Goal: Task Accomplishment & Management: Manage account settings

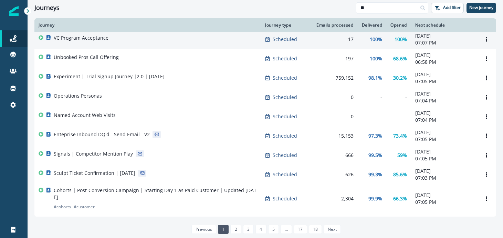
scroll to position [49, 0]
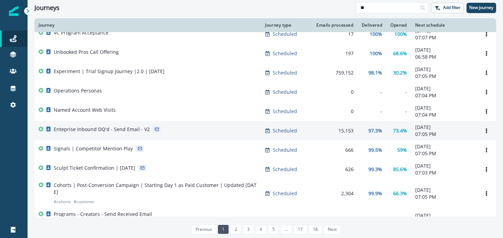
click at [225, 129] on div "Enteprise Inbound DQ'd - Send Email - V2" at bounding box center [148, 131] width 218 height 10
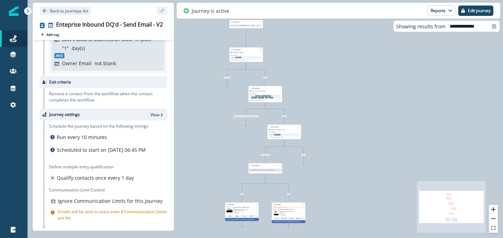
scroll to position [91, 0]
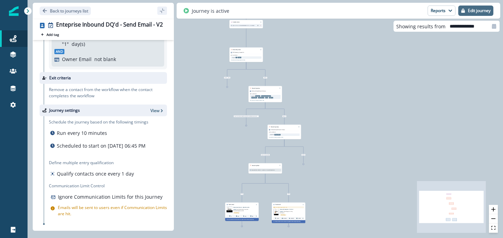
click at [484, 15] on button "Edit journey" at bounding box center [476, 11] width 35 height 10
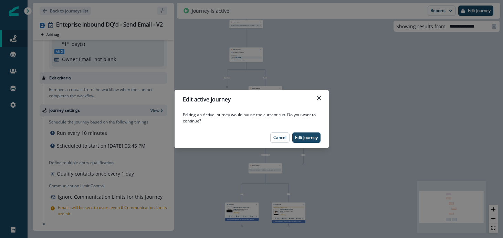
click at [310, 145] on footer "Cancel Edit journey" at bounding box center [252, 137] width 154 height 21
click at [310, 141] on button "Edit journey" at bounding box center [307, 137] width 28 height 10
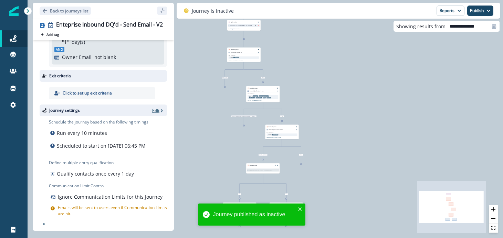
click at [158, 107] on p "Edit" at bounding box center [155, 110] width 7 height 6
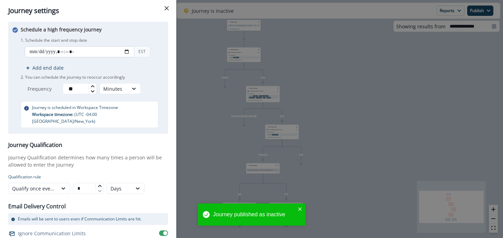
scroll to position [111, 0]
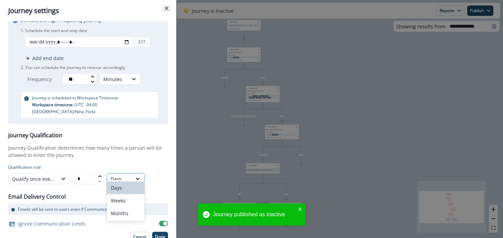
click at [124, 175] on div "Days" at bounding box center [120, 178] width 18 height 7
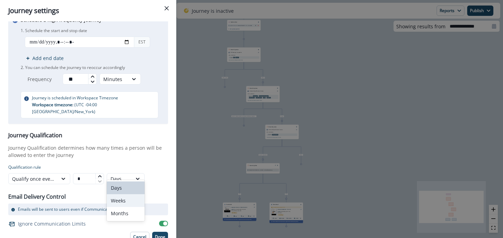
click at [124, 199] on div "Weeks" at bounding box center [126, 200] width 38 height 13
click at [157, 234] on p "Done" at bounding box center [160, 236] width 10 height 5
click at [161, 234] on p "Done" at bounding box center [160, 236] width 10 height 5
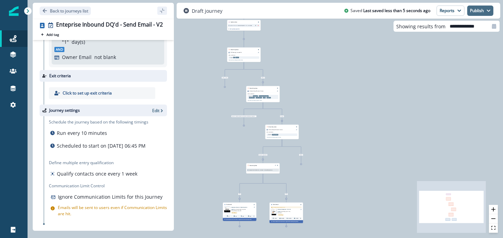
click at [477, 12] on button "Publish" at bounding box center [481, 11] width 26 height 10
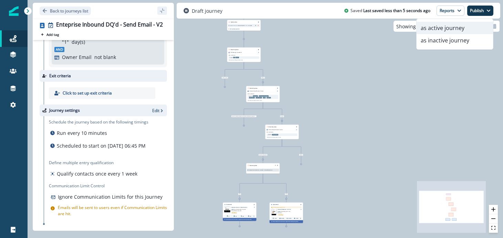
click at [463, 33] on button "as active journey" at bounding box center [455, 28] width 76 height 12
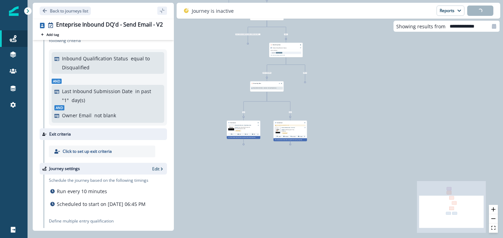
scroll to position [20, 0]
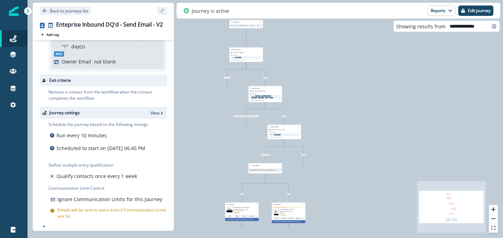
scroll to position [91, 0]
